Goal: Task Accomplishment & Management: Manage account settings

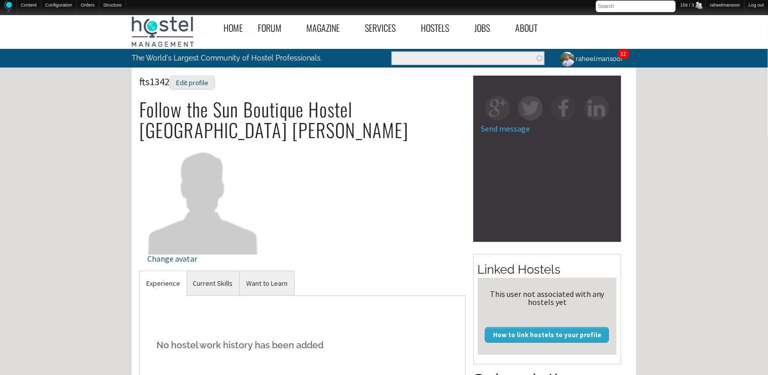
click at [694, 230] on div "Home Forum « Back Forum Forums Index « Back Forums Index New Posts Recent Activ…" at bounding box center [384, 347] width 768 height 675
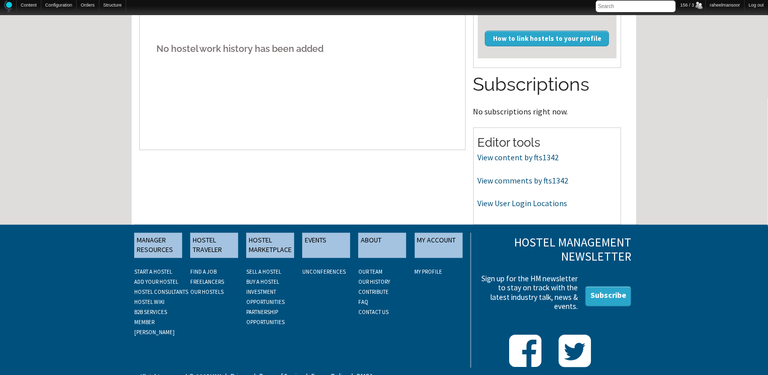
scroll to position [309, 0]
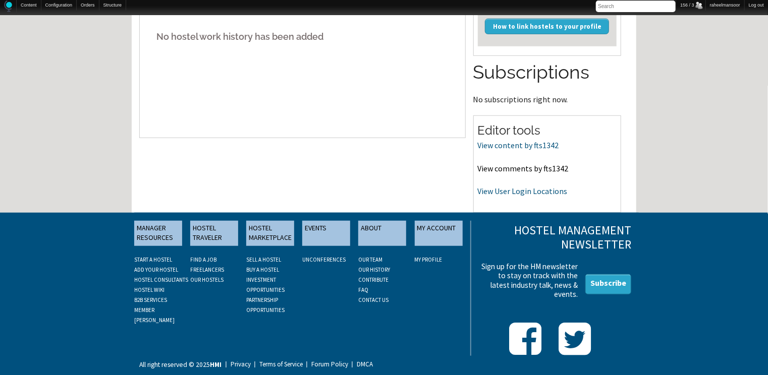
drag, startPoint x: 526, startPoint y: 191, endPoint x: 538, endPoint y: 165, distance: 27.8
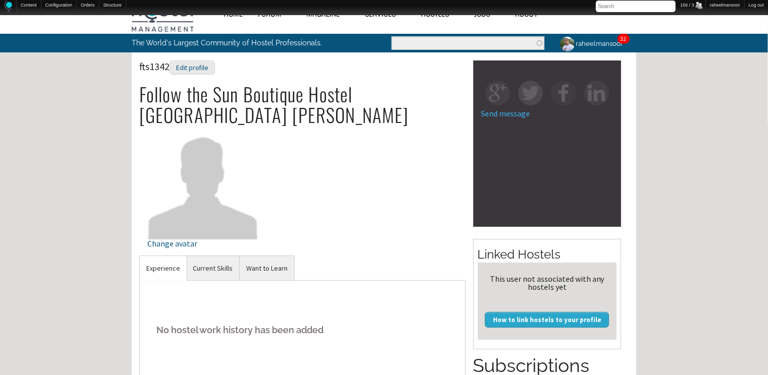
scroll to position [0, 0]
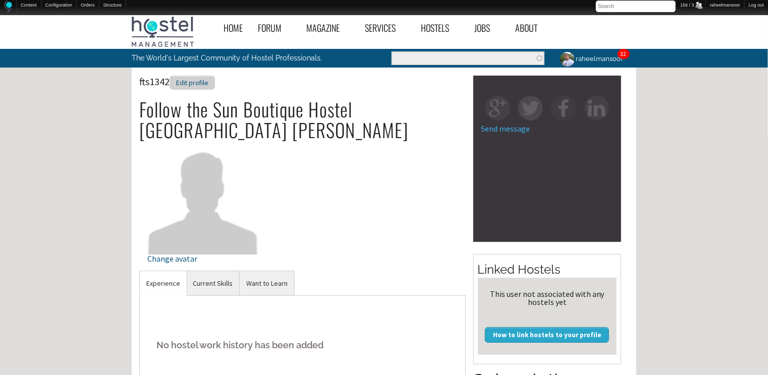
click at [208, 83] on div "Edit profile" at bounding box center [191, 83] width 45 height 15
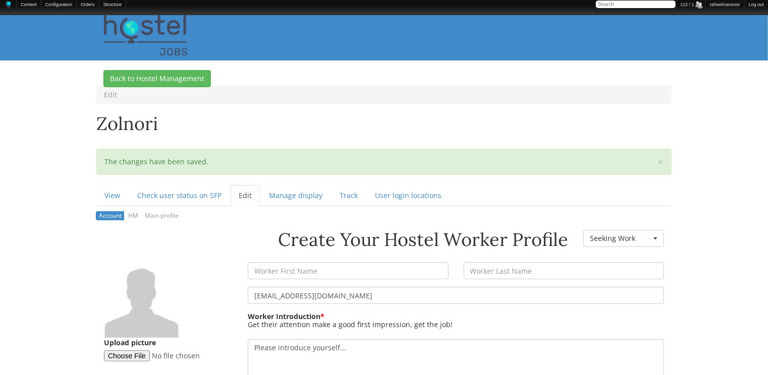
click at [233, 268] on aside "Upload picture" at bounding box center [168, 315] width 144 height 107
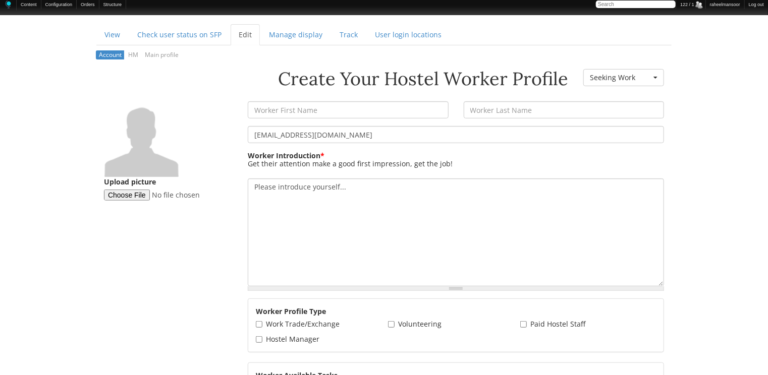
scroll to position [161, 0]
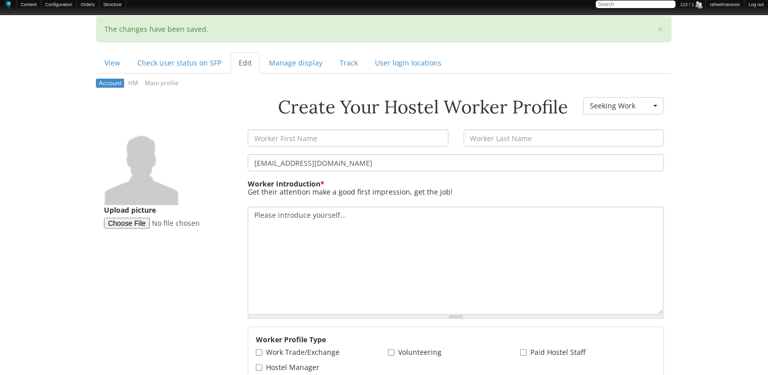
scroll to position [0, 0]
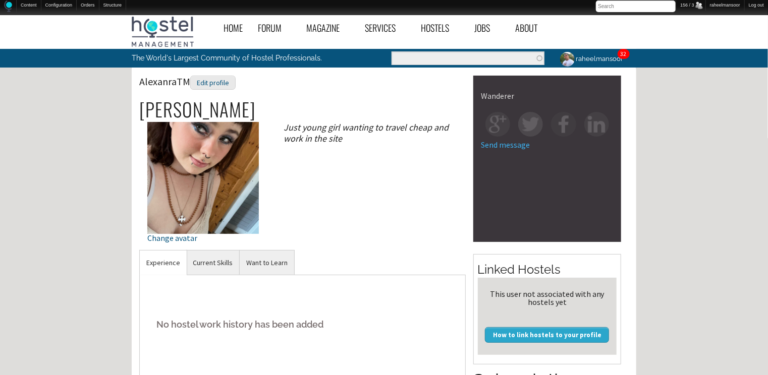
click at [683, 151] on div "Home Forum « Back Forum Forums Index « Back Forums Index New Posts Recent Activ…" at bounding box center [384, 347] width 768 height 675
click at [220, 85] on div "Edit profile" at bounding box center [212, 83] width 45 height 15
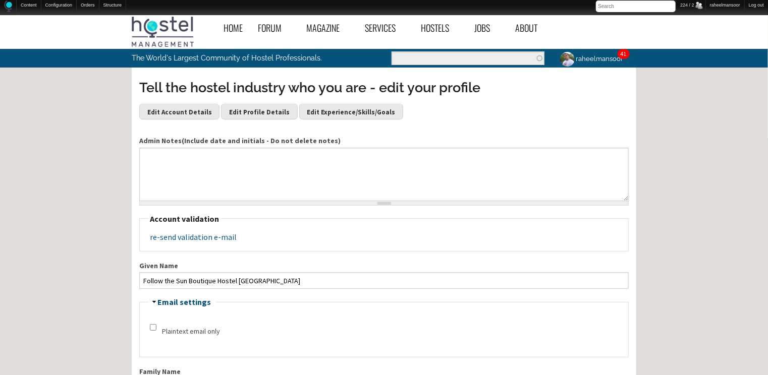
scroll to position [161, 0]
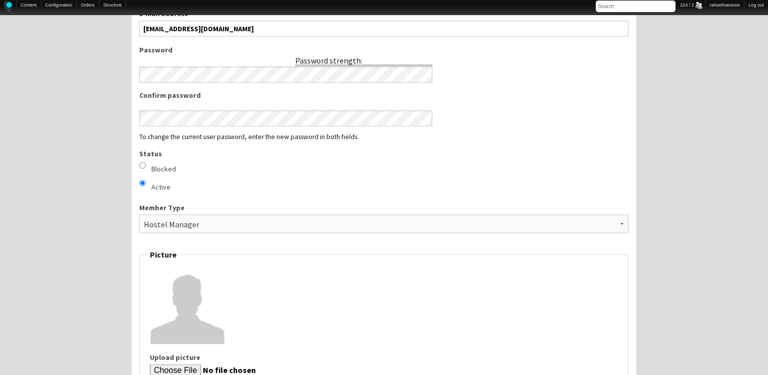
scroll to position [484, 0]
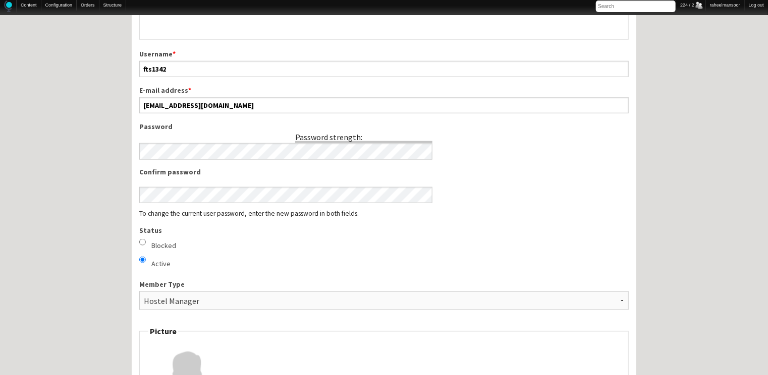
click at [668, 162] on div "Home Forum « Back Forum Forums Index « Back Forums Index New Posts Recent Activ…" at bounding box center [384, 366] width 768 height 1680
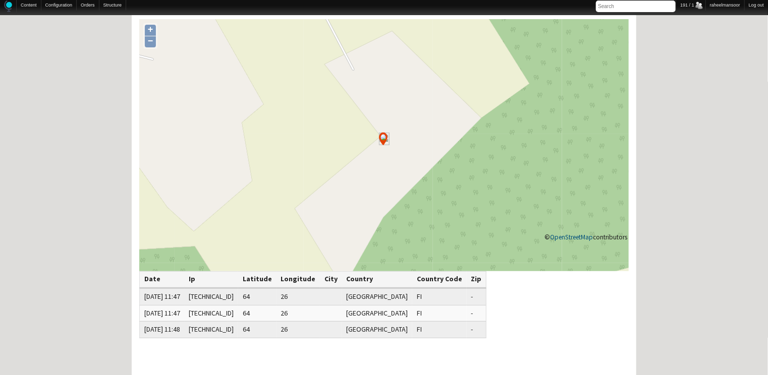
scroll to position [54, 0]
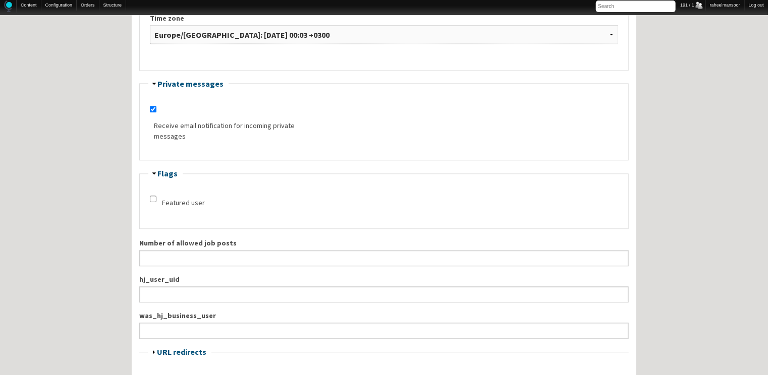
scroll to position [1130, 0]
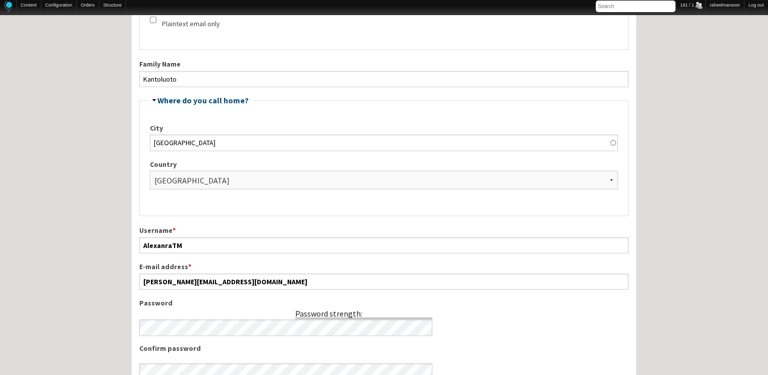
scroll to position [0, 0]
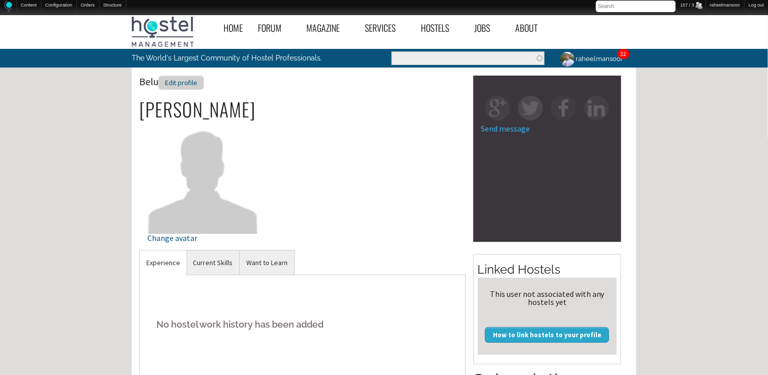
click at [196, 86] on div "Edit profile" at bounding box center [180, 83] width 45 height 15
click at [691, 231] on div "Home Forum « Back Forum Forums Index « Back Forums Index New Posts Recent Activ…" at bounding box center [384, 347] width 768 height 675
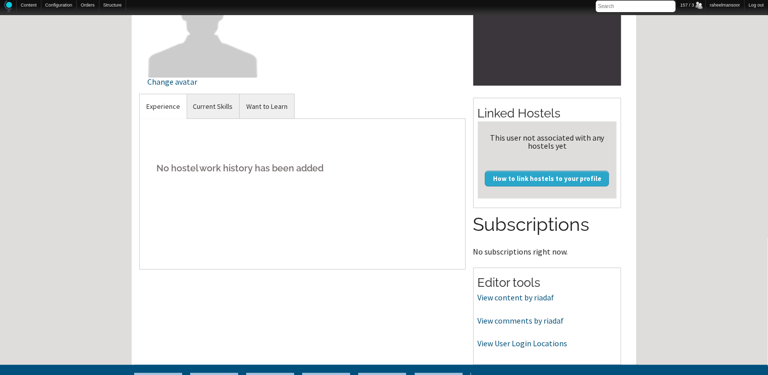
scroll to position [161, 0]
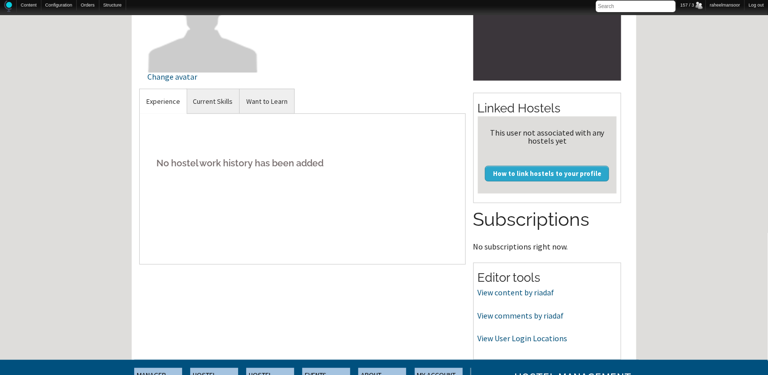
drag, startPoint x: 543, startPoint y: 313, endPoint x: 702, endPoint y: 167, distance: 215.6
click at [702, 167] on div "Home Forum « Back Forum Forums Index « Back Forums Index New Posts Recent Activ…" at bounding box center [384, 186] width 768 height 675
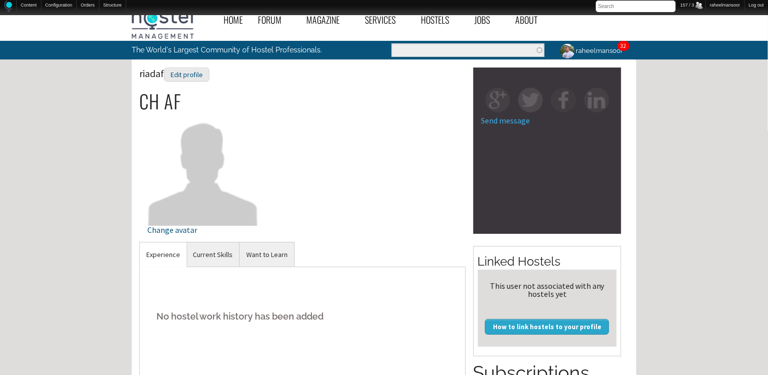
scroll to position [0, 0]
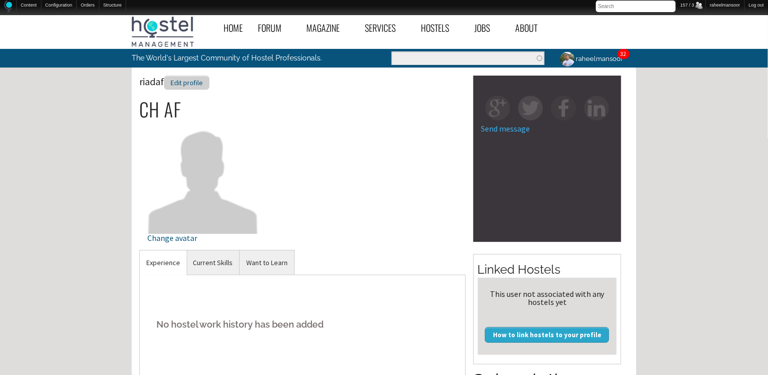
click at [197, 87] on div "Edit profile" at bounding box center [186, 83] width 45 height 15
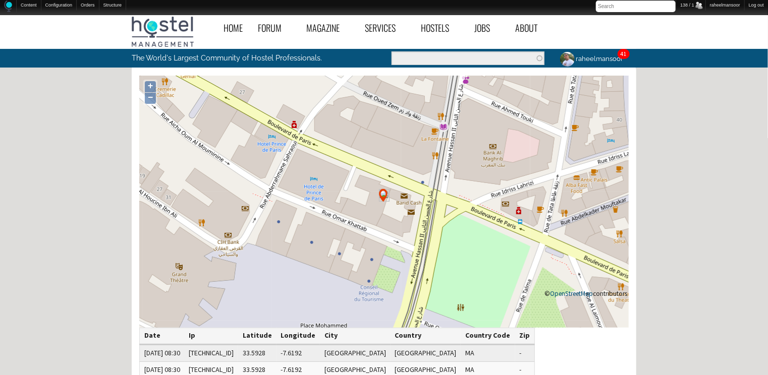
click at [104, 186] on div "Home Forum « Back Forum Forums Index « Back Forums Index New Posts Recent Activ…" at bounding box center [384, 316] width 768 height 612
click at [734, 242] on div "Home Forum « Back Forum Forums Index « Back Forums Index New Posts Recent Activ…" at bounding box center [384, 316] width 768 height 612
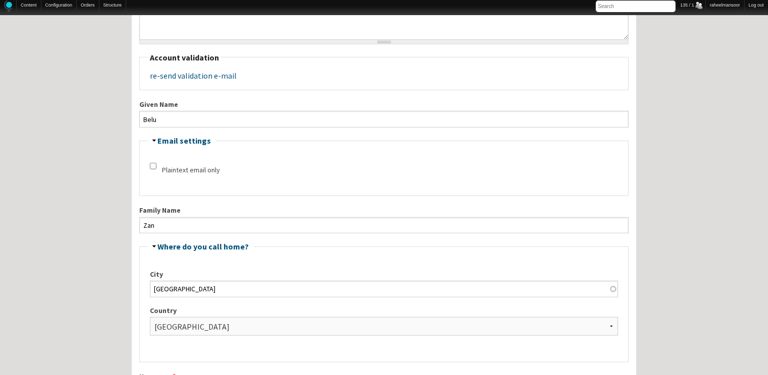
scroll to position [161, 0]
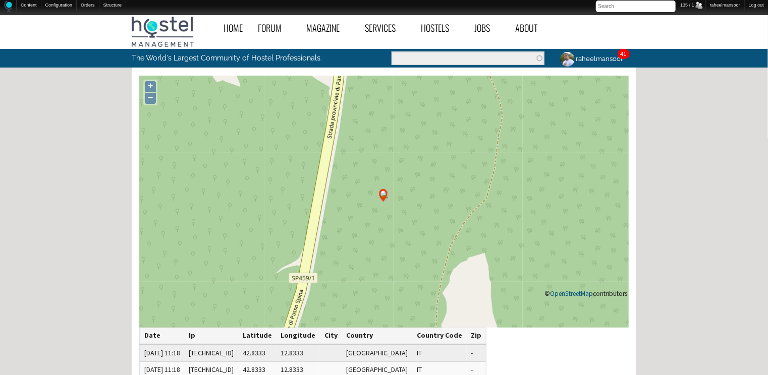
click at [704, 211] on div "Home Forum « Back Forum Forums Index « Back Forums Index New Posts Recent Activ…" at bounding box center [384, 316] width 768 height 612
click at [695, 202] on div "Home Forum « Back Forum Forums Index « Back Forums Index New Posts Recent Activ…" at bounding box center [384, 316] width 768 height 612
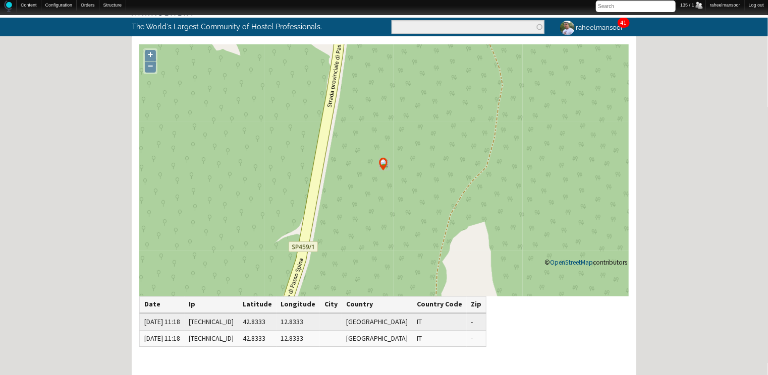
scroll to position [29, 0]
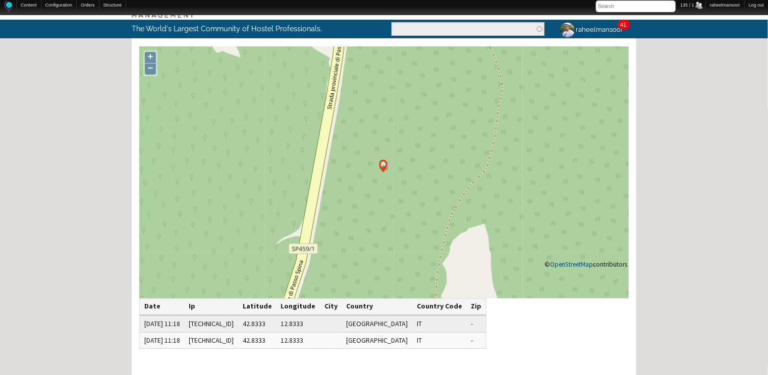
click at [682, 186] on div "Home Forum « Back Forum Forums Index « Back Forums Index New Posts Recent Activ…" at bounding box center [384, 287] width 768 height 612
click at [672, 198] on div "Home Forum « Back Forum Forums Index « Back Forums Index New Posts Recent Activ…" at bounding box center [384, 287] width 768 height 612
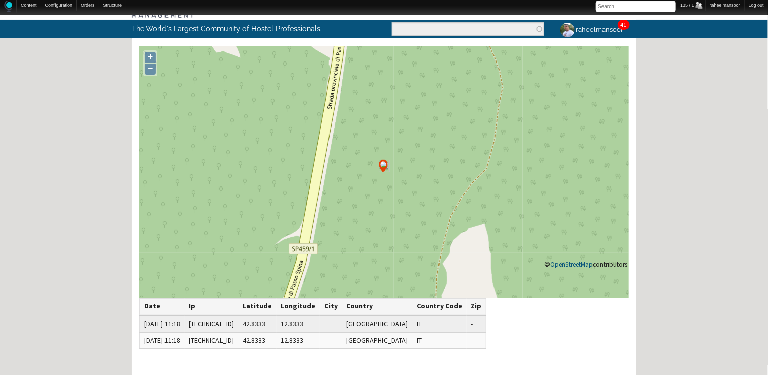
click at [672, 198] on div "Home Forum « Back Forum Forums Index « Back Forums Index New Posts Recent Activ…" at bounding box center [384, 287] width 768 height 612
click at [671, 198] on div "Home Forum « Back Forum Forums Index « Back Forums Index New Posts Recent Activ…" at bounding box center [384, 287] width 768 height 612
click at [695, 225] on div "Home Forum « Back Forum Forums Index « Back Forums Index New Posts Recent Activ…" at bounding box center [384, 287] width 768 height 612
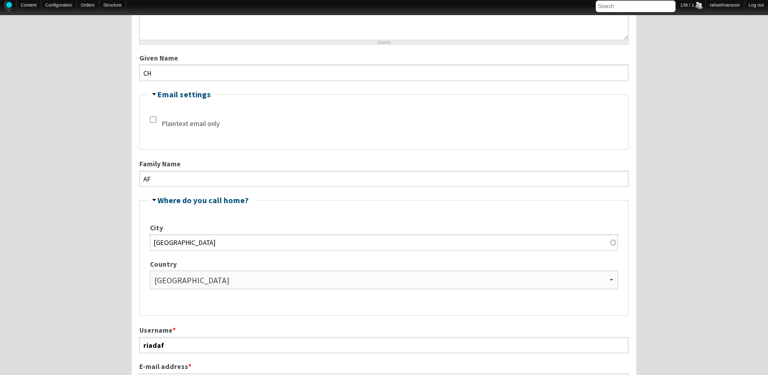
scroll to position [161, 0]
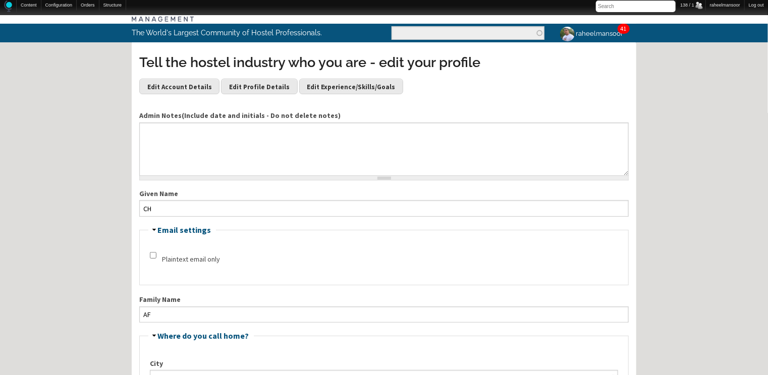
scroll to position [0, 0]
